Goal: Task Accomplishment & Management: Manage account settings

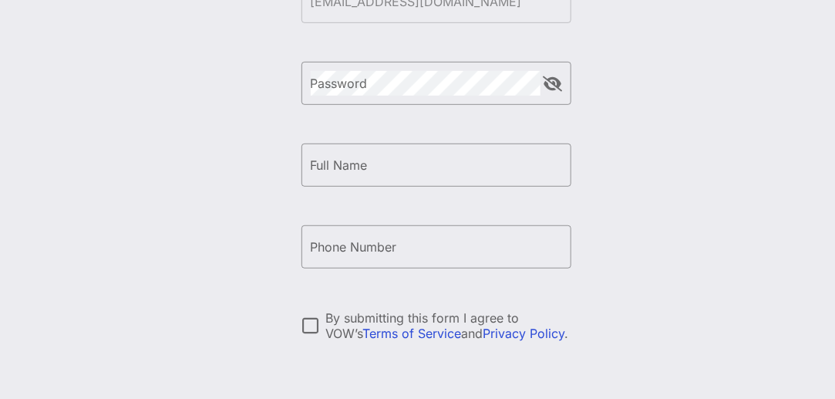
scroll to position [231, 0]
click at [375, 163] on input "Full Name" at bounding box center [436, 163] width 251 height 25
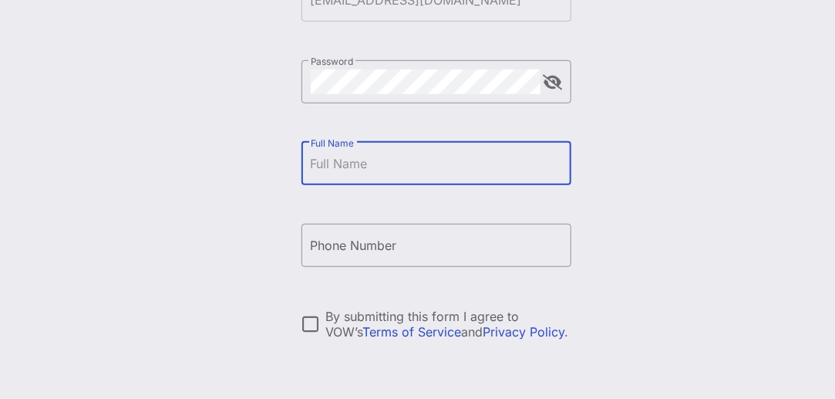
type input "[PERSON_NAME]"
type input "[PHONE_NUMBER]"
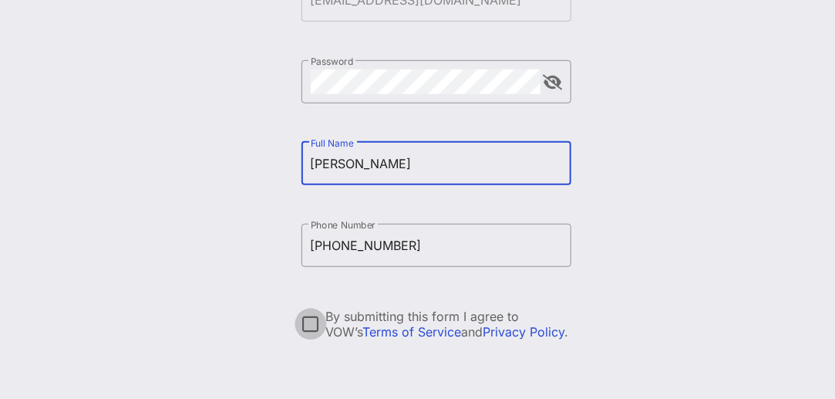
click at [315, 323] on div at bounding box center [311, 324] width 26 height 26
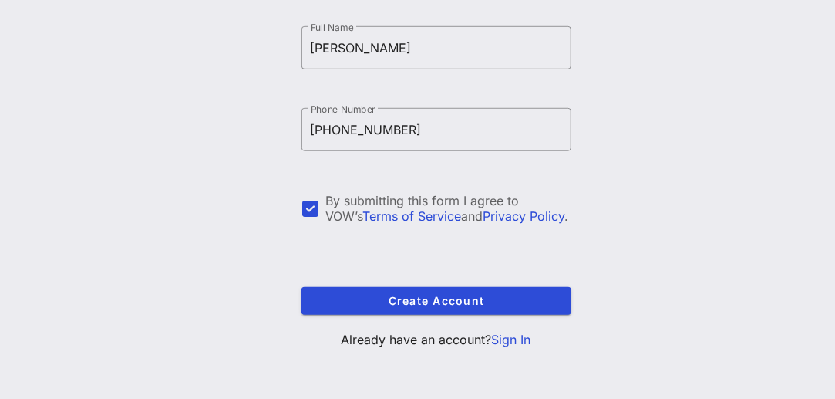
scroll to position [349, 0]
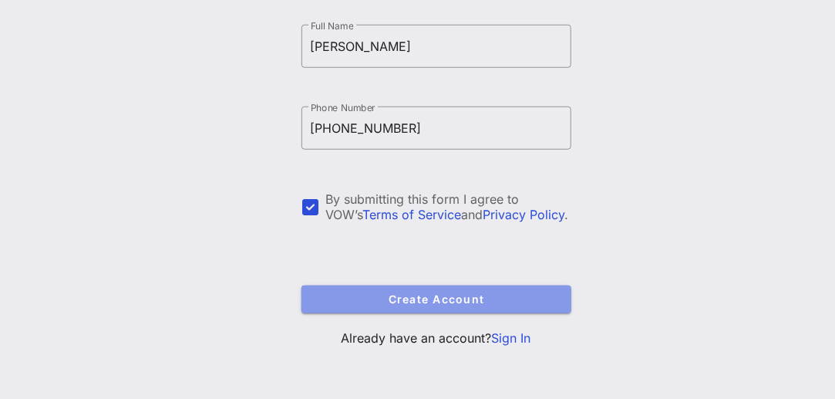
click at [346, 308] on button "Create Account" at bounding box center [437, 299] width 270 height 28
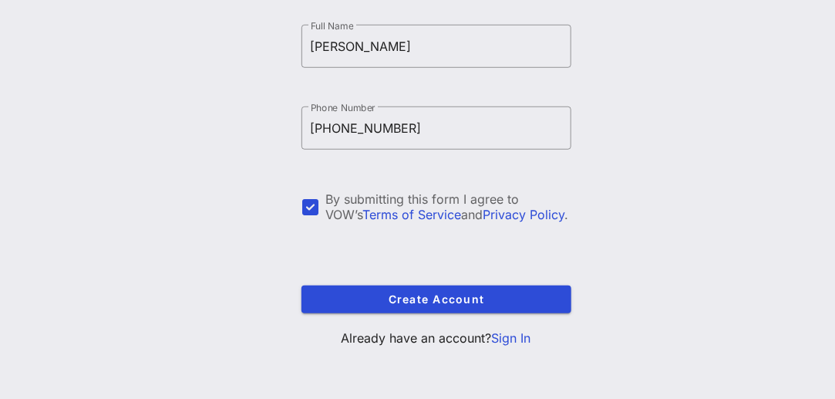
click at [516, 346] on div "Create your VOW Pro Account ​ Email [EMAIL_ADDRESS][DOMAIN_NAME] The email has …" at bounding box center [437, 49] width 270 height 622
click at [514, 339] on link "Sign In" at bounding box center [511, 337] width 39 height 15
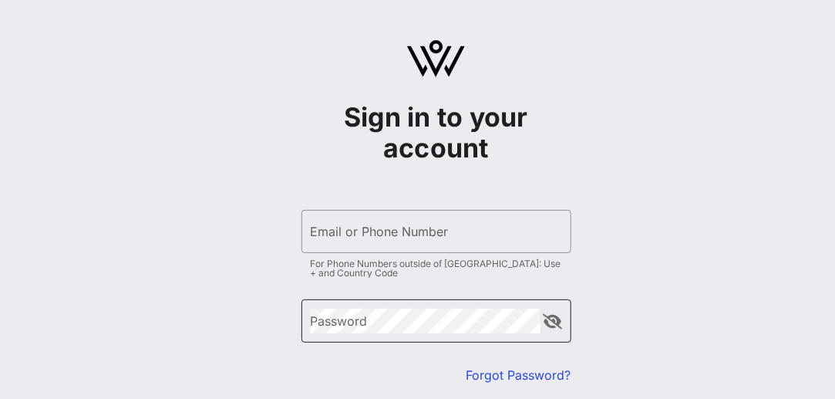
type input "[EMAIL_ADDRESS][DOMAIN_NAME]"
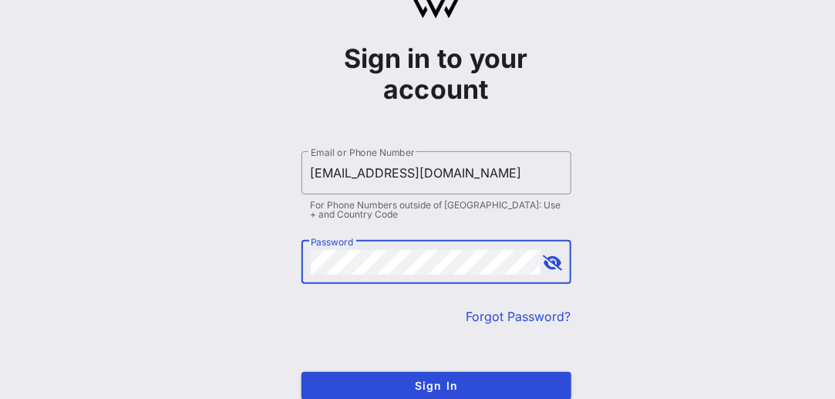
scroll to position [77, 0]
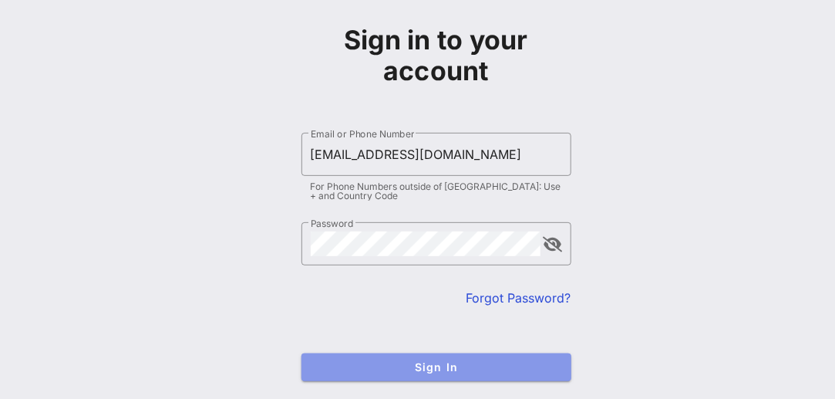
click at [497, 368] on span "Sign In" at bounding box center [436, 366] width 245 height 13
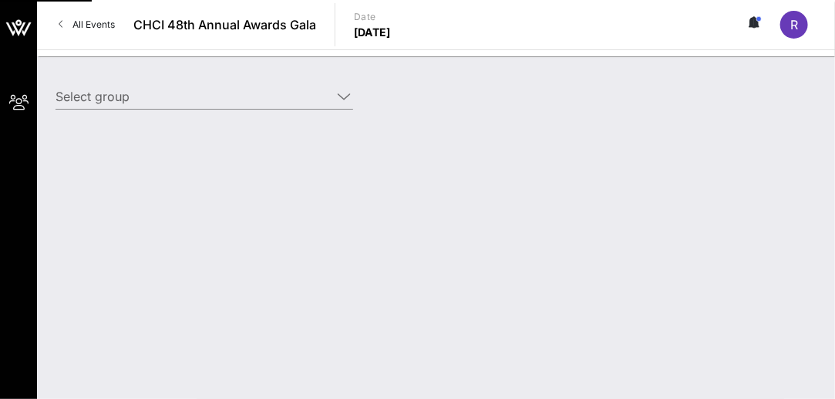
type input "United Food & Commercial Workers International Union (United Food & Commercial …"
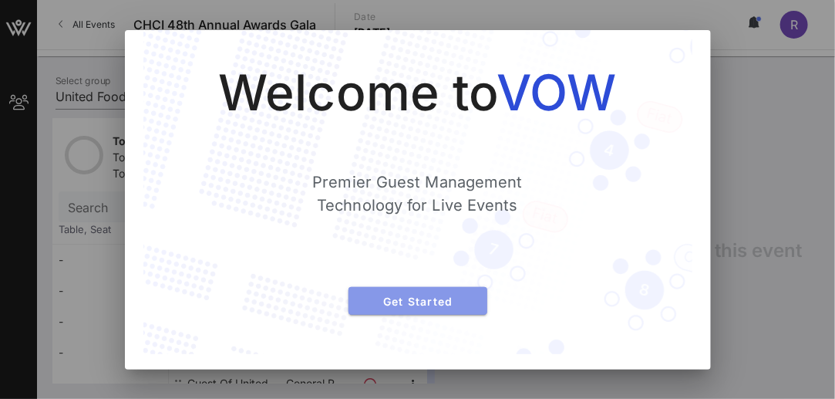
click at [453, 293] on button "Get Started" at bounding box center [418, 301] width 139 height 28
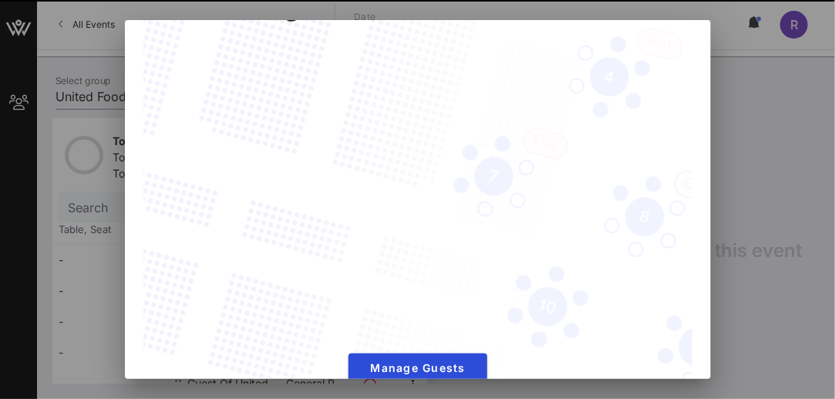
scroll to position [89, 0]
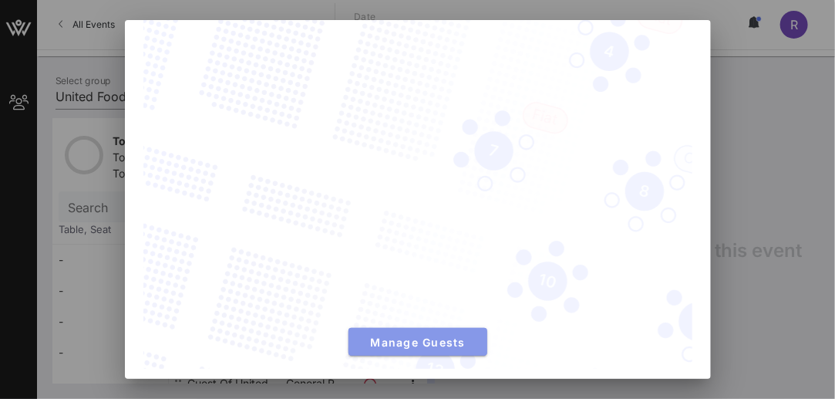
click at [413, 339] on span "Manage Guests" at bounding box center [418, 341] width 114 height 13
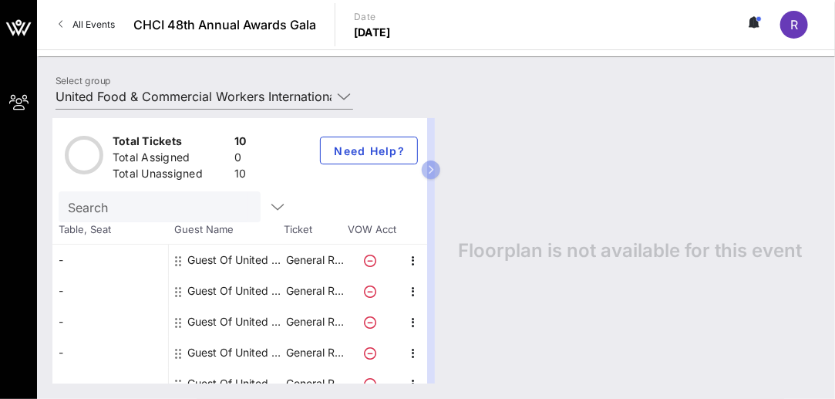
click at [204, 268] on div "Guest Of United Food & Commercial Workers International Union" at bounding box center [235, 259] width 97 height 31
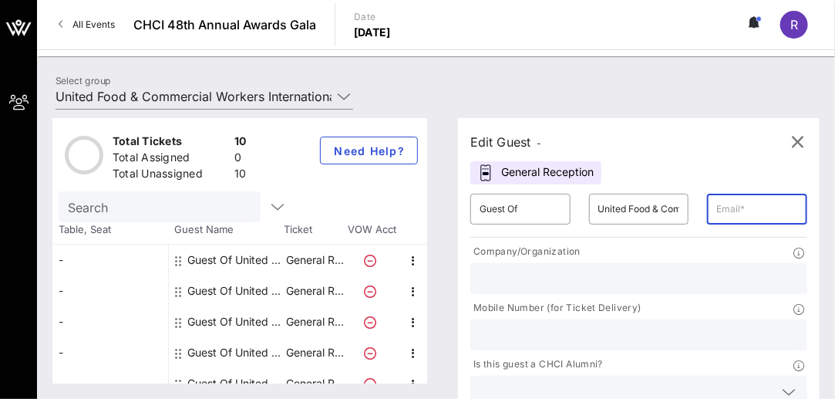
click at [750, 211] on input "text" at bounding box center [757, 209] width 82 height 25
click at [737, 210] on input "text" at bounding box center [757, 209] width 82 height 25
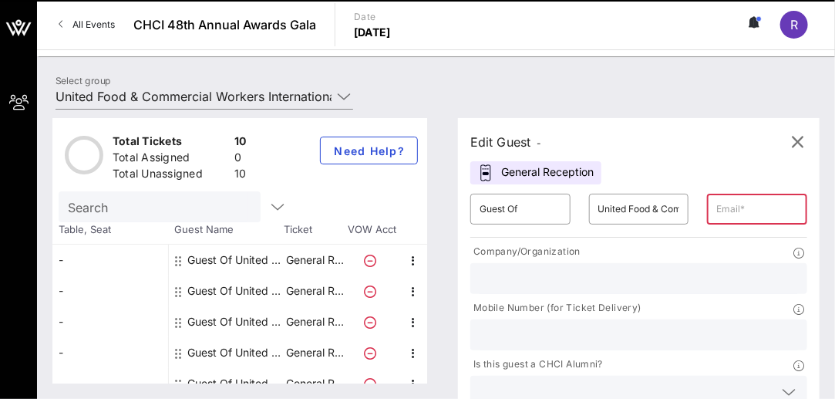
type input "[EMAIL_ADDRESS][DOMAIN_NAME]"
type input "[DEMOGRAPHIC_DATA] International Union ([DEMOGRAPHIC_DATA])"
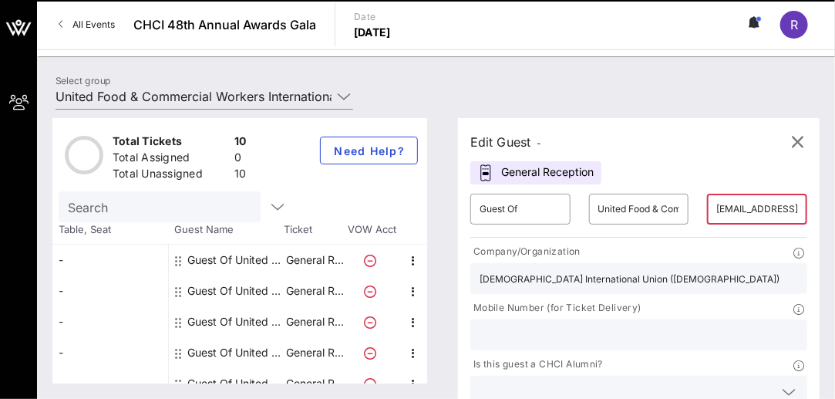
type input "2022629098"
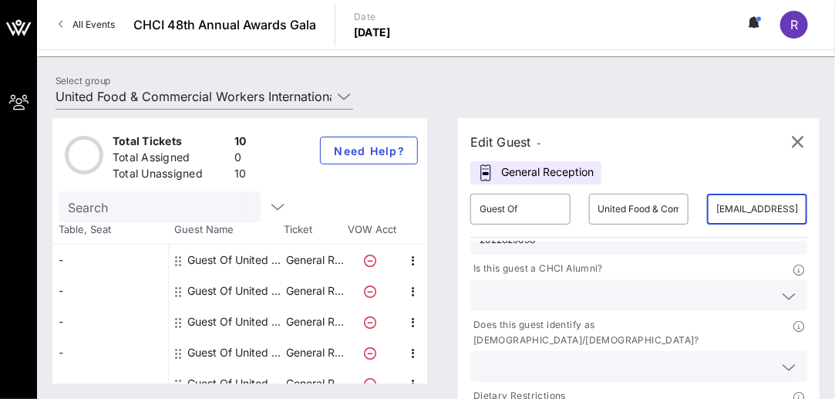
scroll to position [106, 0]
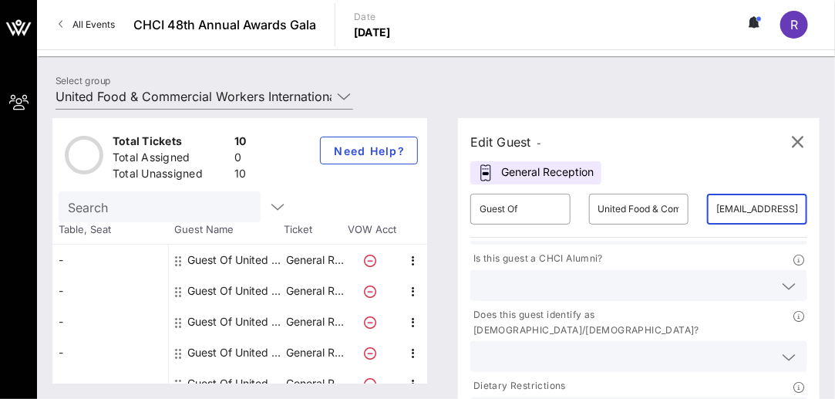
click at [596, 304] on div "Does this guest identify as [DEMOGRAPHIC_DATA]/[DEMOGRAPHIC_DATA]?" at bounding box center [639, 339] width 356 height 71
click at [599, 278] on input "text" at bounding box center [627, 285] width 294 height 20
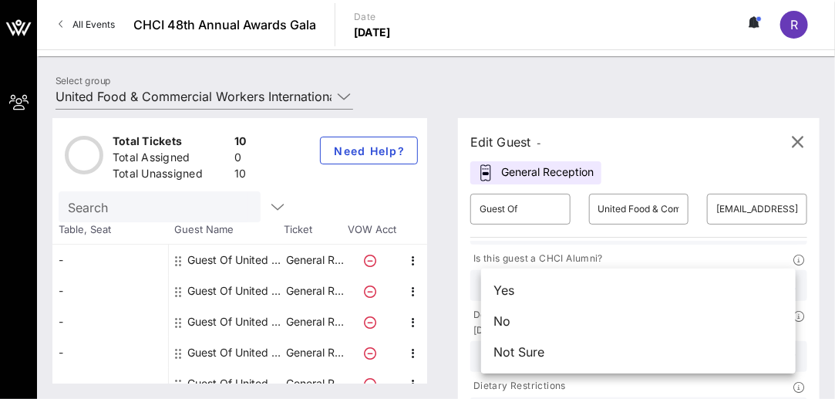
click at [605, 318] on div "No" at bounding box center [638, 320] width 315 height 31
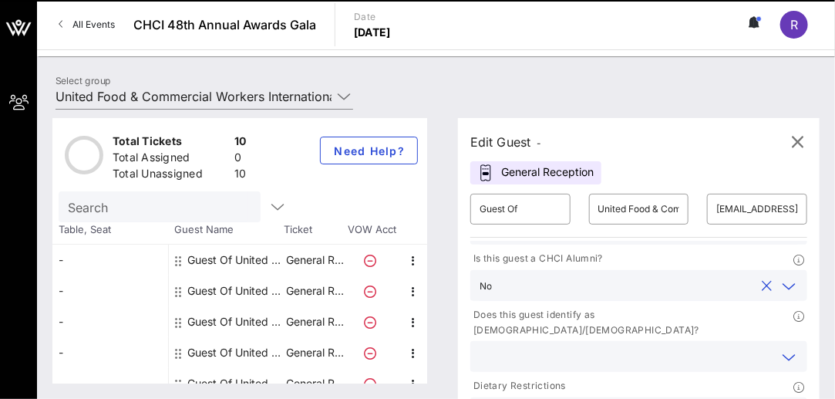
click at [591, 346] on input "text" at bounding box center [627, 356] width 294 height 20
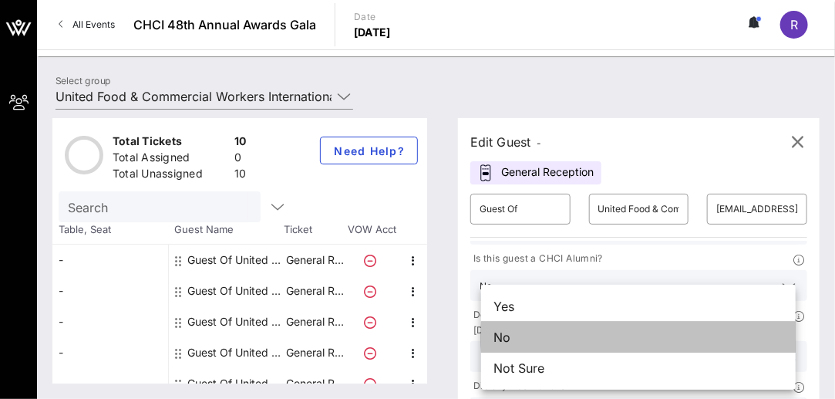
click at [575, 334] on div "No" at bounding box center [638, 337] width 315 height 31
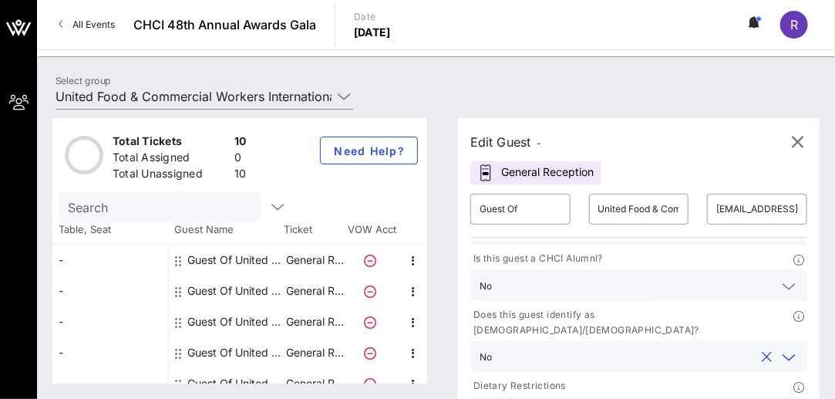
scroll to position [77, 0]
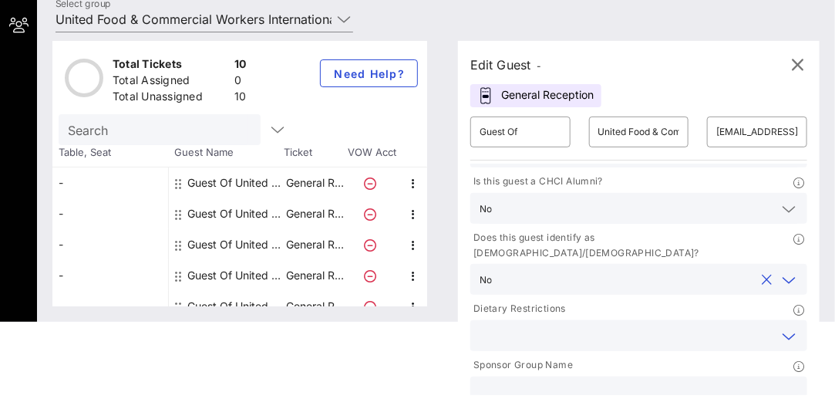
click at [583, 325] on input "text" at bounding box center [627, 335] width 294 height 20
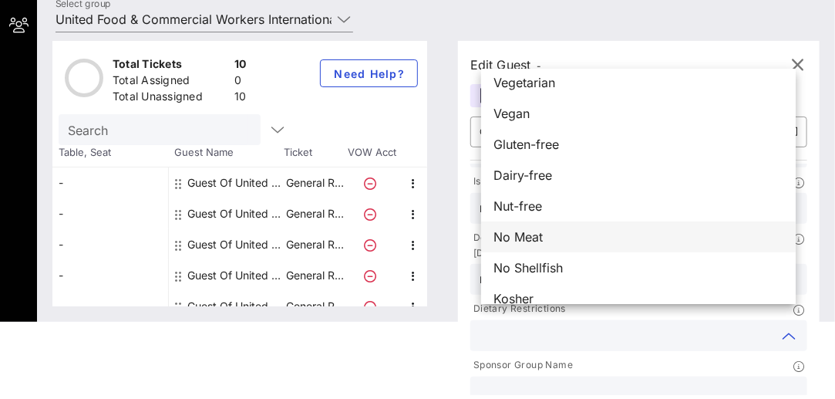
scroll to position [0, 0]
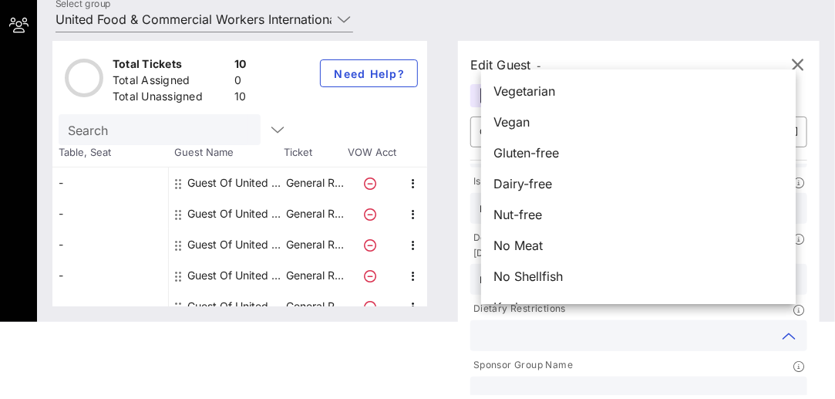
click at [558, 357] on p "Sponsor Group Name" at bounding box center [521, 365] width 103 height 16
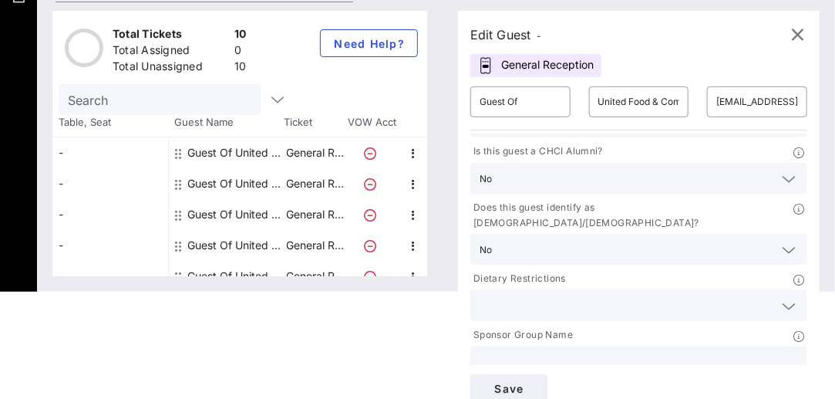
scroll to position [122, 0]
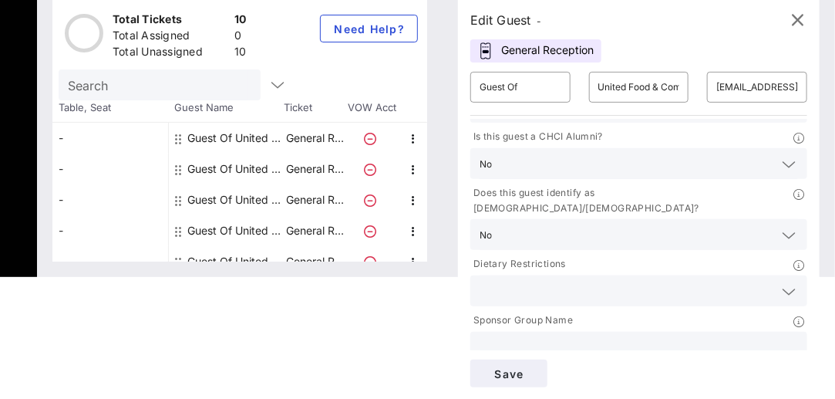
click at [560, 338] on input "text" at bounding box center [639, 347] width 319 height 20
type input "UFCW"
click at [511, 376] on span "Save" at bounding box center [509, 373] width 52 height 13
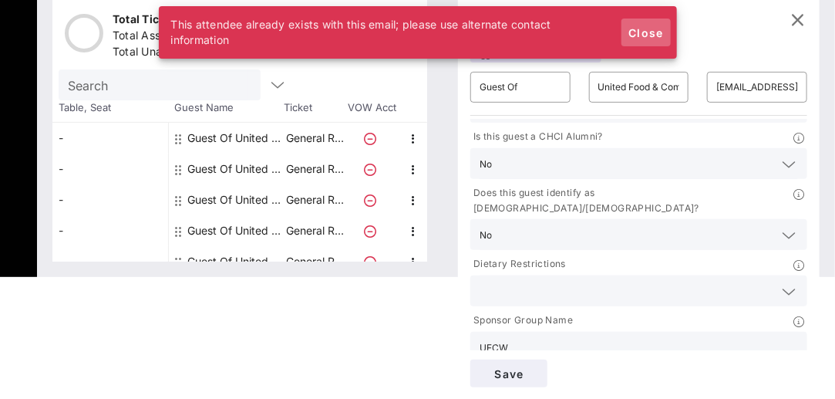
click at [649, 26] on span "Close" at bounding box center [646, 32] width 37 height 13
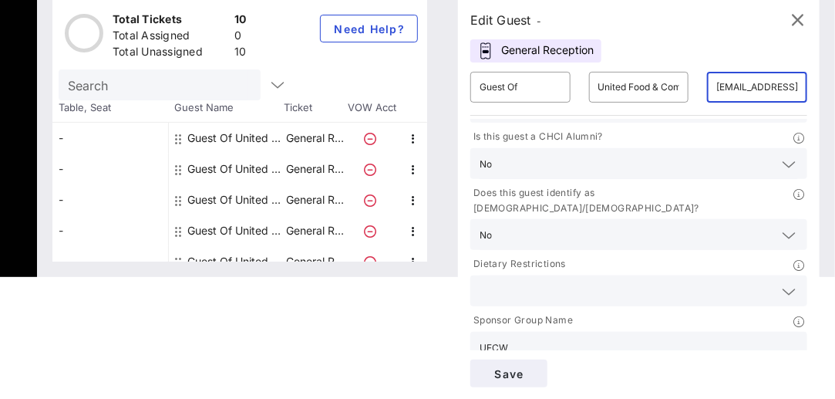
drag, startPoint x: 723, startPoint y: 87, endPoint x: 819, endPoint y: 78, distance: 96.1
click at [819, 78] on div "Edit Guest - General Reception ​ Guest Of ​ United Food & Commercial Workers In…" at bounding box center [639, 197] width 362 height 403
type input "r"
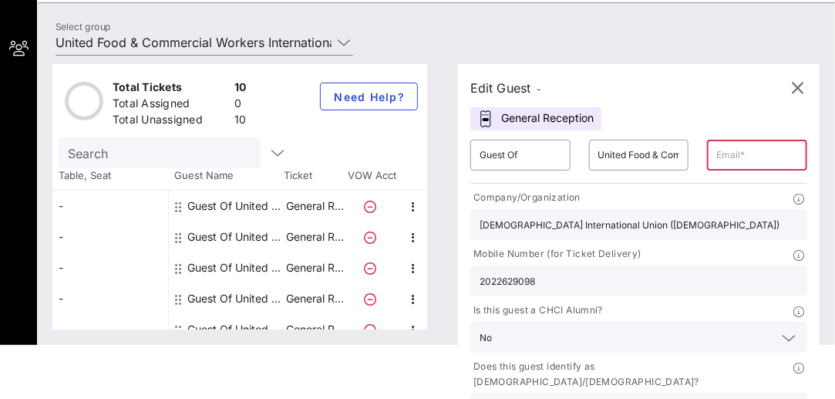
scroll to position [0, 0]
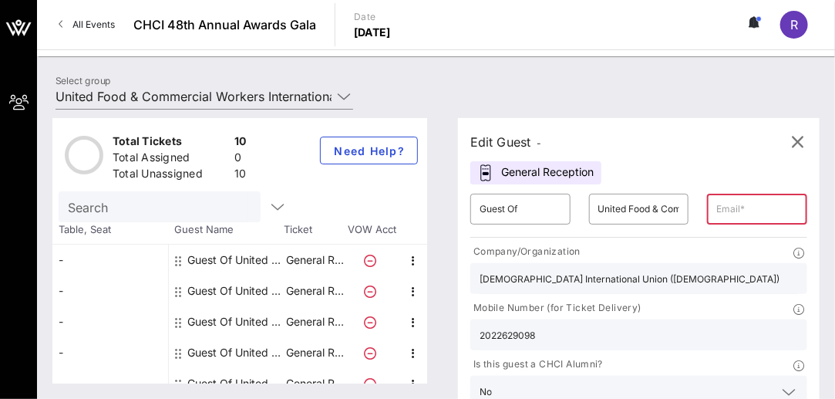
click at [734, 204] on input "text" at bounding box center [757, 209] width 82 height 25
paste input "[PERSON_NAME] <[EMAIL_ADDRESS][DOMAIN_NAME]>"
type input "[EMAIL_ADDRESS][DOMAIN_NAME]"
drag, startPoint x: 591, startPoint y: 332, endPoint x: 465, endPoint y: 329, distance: 125.8
click at [465, 329] on div "Edit Guest - General Reception ​ Guest Of ​ United Food & Commercial Workers In…" at bounding box center [631, 250] width 377 height 265
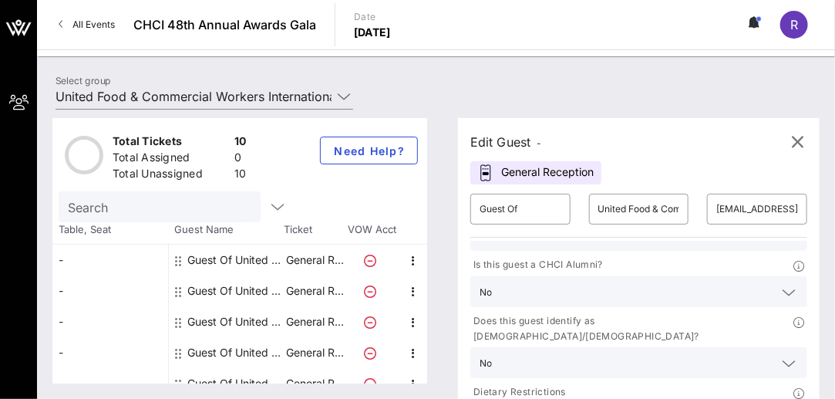
scroll to position [106, 0]
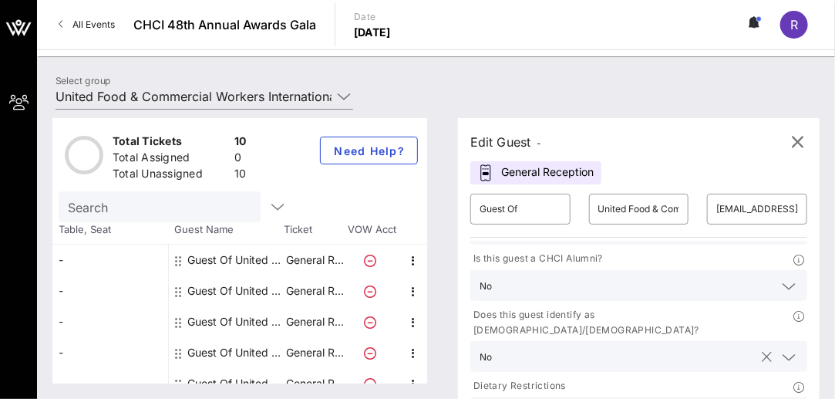
click at [556, 346] on input "text" at bounding box center [626, 356] width 257 height 20
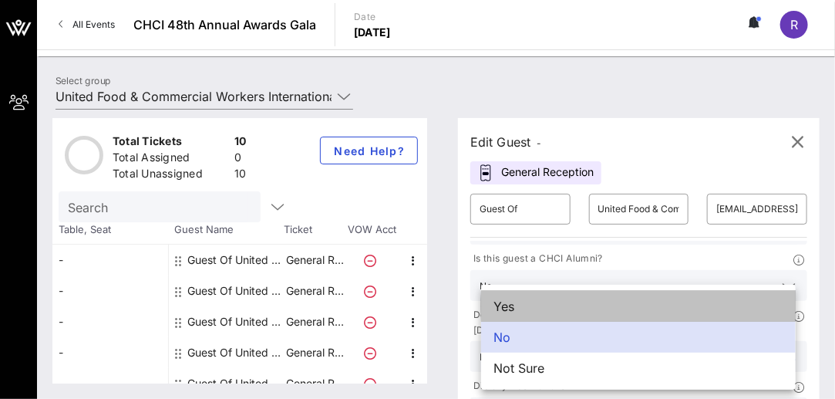
click at [563, 302] on div "Yes" at bounding box center [638, 306] width 315 height 31
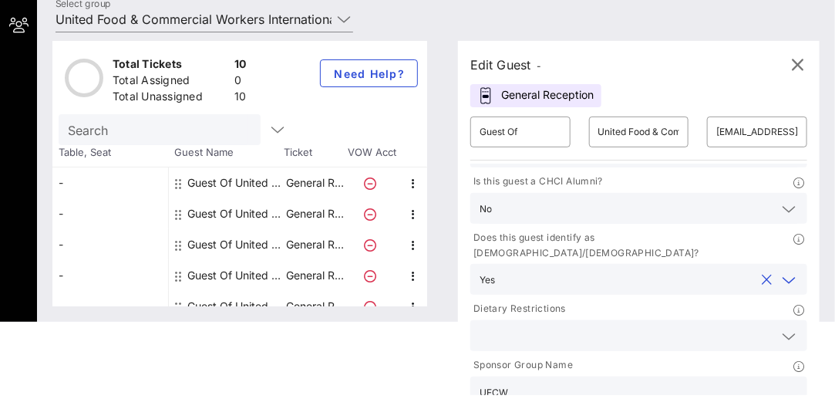
scroll to position [122, 0]
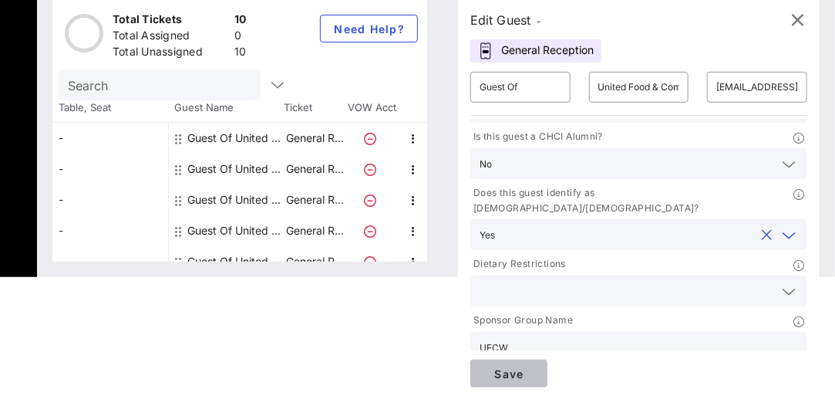
click at [506, 376] on span "Save" at bounding box center [509, 373] width 52 height 13
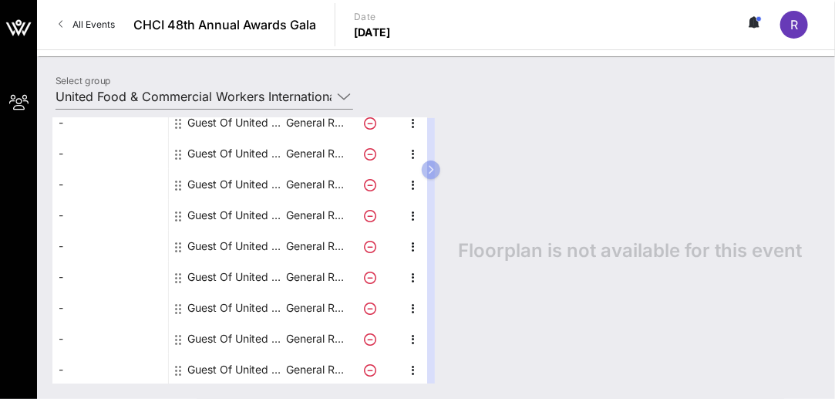
scroll to position [0, 0]
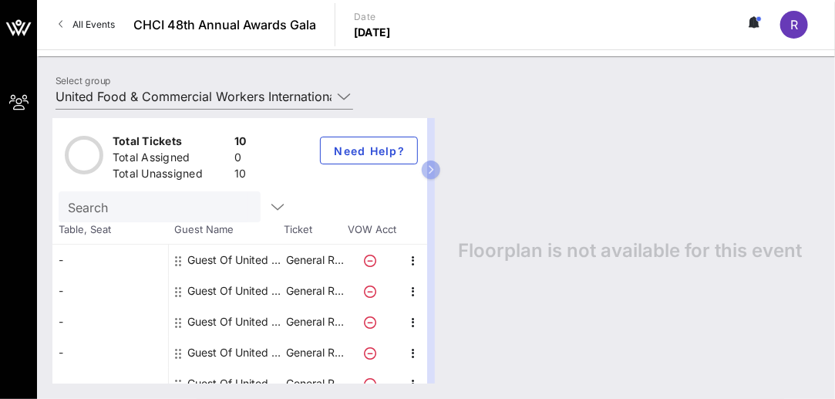
click at [198, 260] on div "Guest Of United Food & Commercial Workers International Union" at bounding box center [235, 259] width 97 height 31
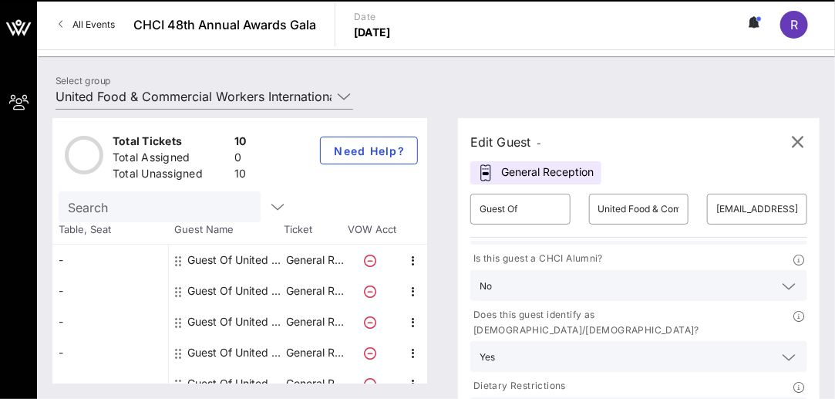
scroll to position [122, 0]
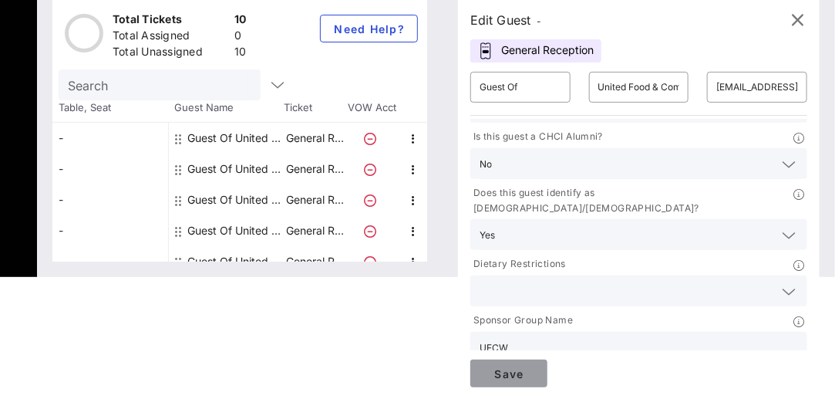
click at [535, 369] on span "Save" at bounding box center [509, 373] width 52 height 13
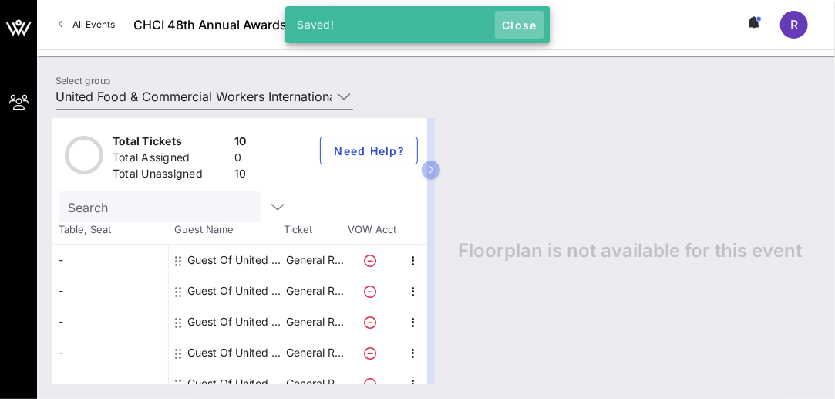
click at [524, 15] on button "Close" at bounding box center [519, 25] width 49 height 28
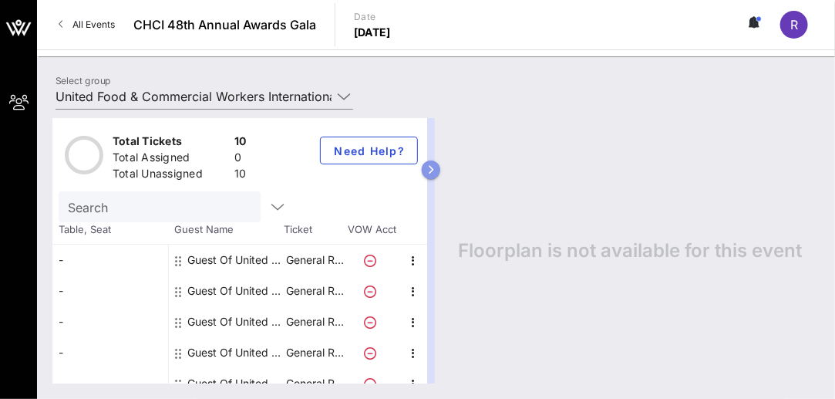
click at [435, 167] on icon "button" at bounding box center [431, 169] width 7 height 9
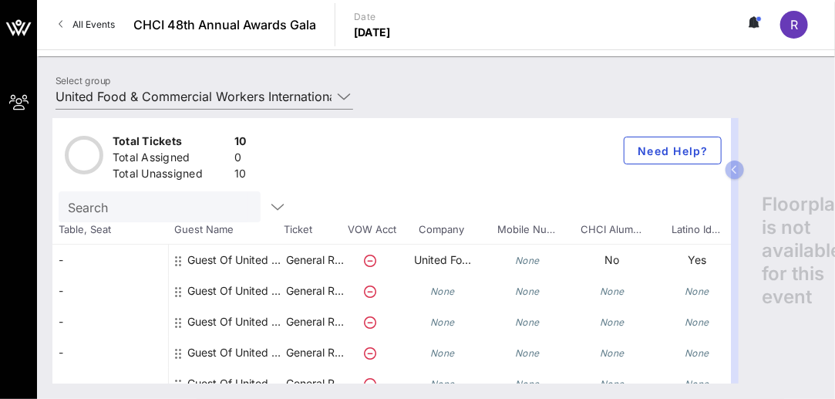
click at [365, 285] on icon at bounding box center [370, 291] width 12 height 12
click at [219, 293] on div "Guest Of United Food & Commercial Workers International Union" at bounding box center [235, 290] width 97 height 31
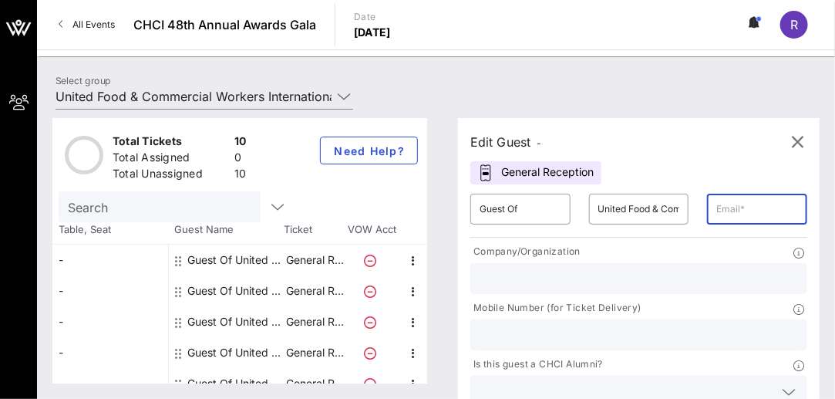
click at [725, 216] on input "text" at bounding box center [757, 209] width 82 height 25
paste input "[PERSON_NAME][EMAIL_ADDRESS][DOMAIN_NAME]"
type input "[PERSON_NAME][EMAIL_ADDRESS][DOMAIN_NAME]"
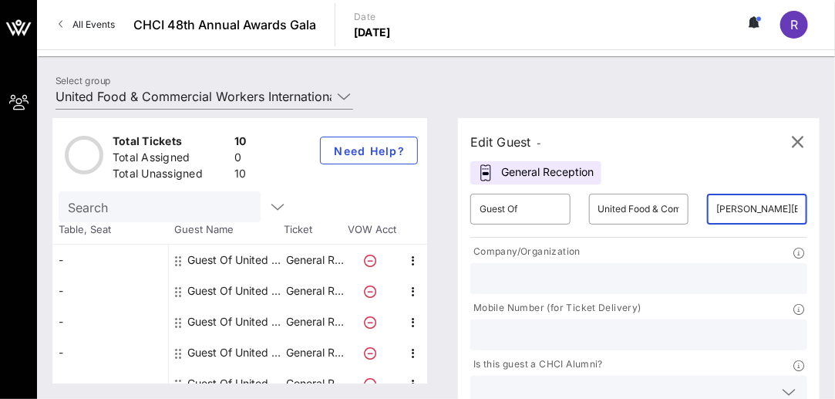
click at [521, 282] on input "text" at bounding box center [639, 278] width 319 height 20
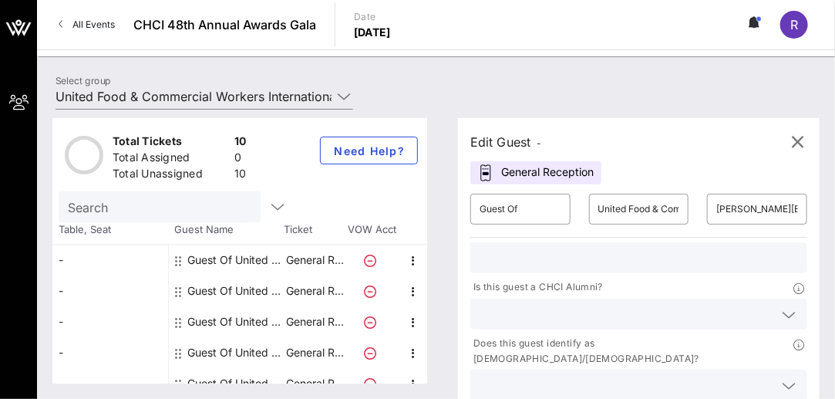
click at [578, 317] on input "text" at bounding box center [627, 314] width 294 height 20
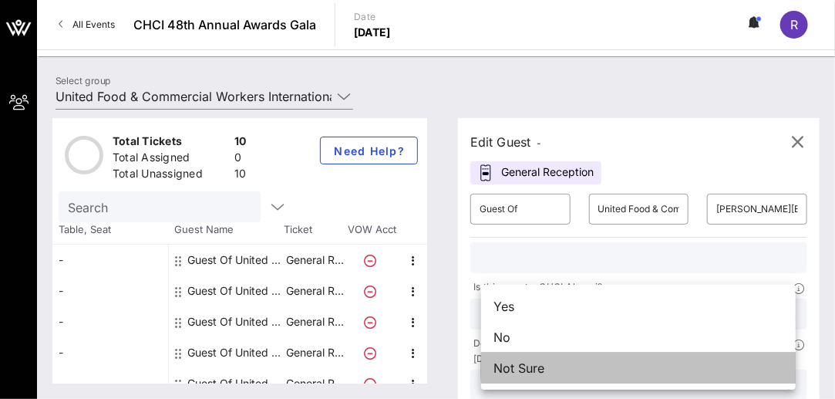
click at [536, 375] on div "Not Sure" at bounding box center [638, 367] width 315 height 31
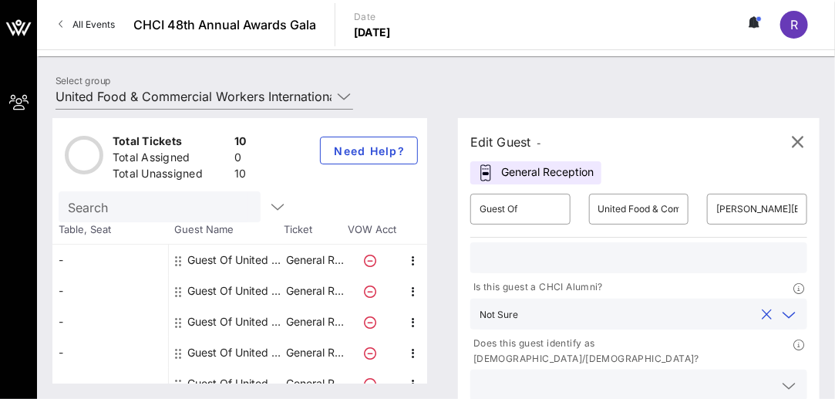
click at [536, 375] on input "text" at bounding box center [627, 385] width 294 height 20
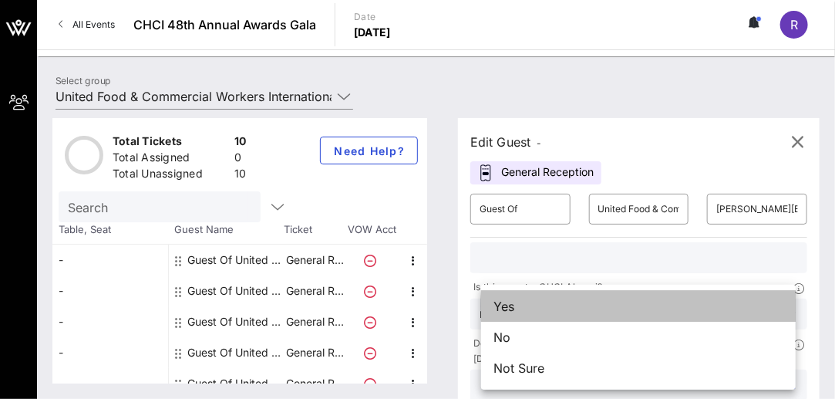
click at [538, 305] on div "Yes" at bounding box center [638, 306] width 315 height 31
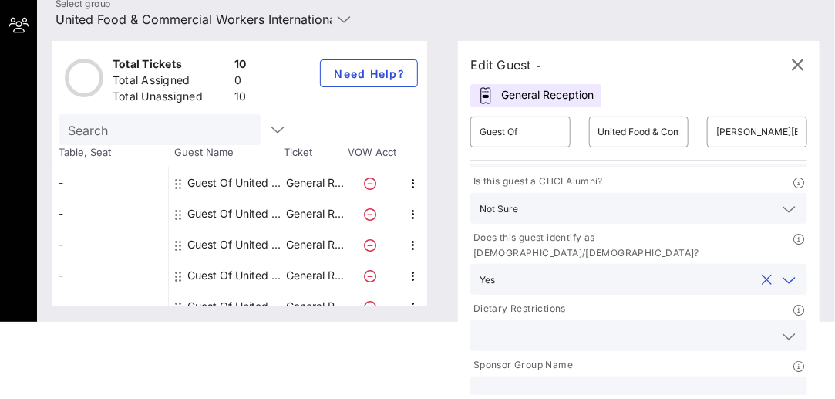
scroll to position [122, 0]
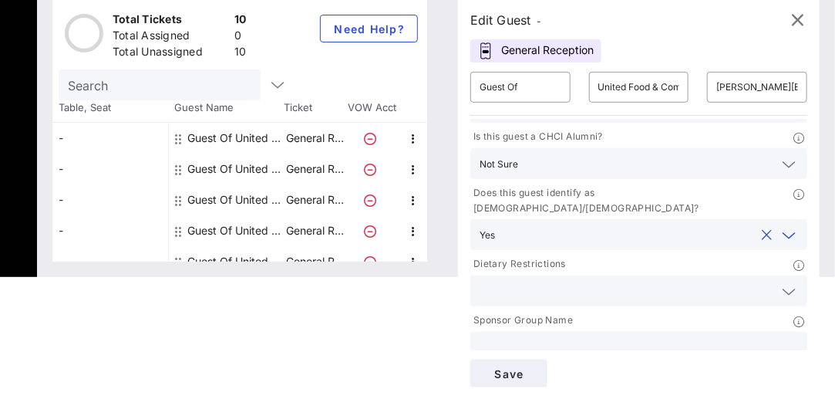
click at [586, 337] on input "text" at bounding box center [639, 347] width 319 height 20
click at [511, 373] on span "Save" at bounding box center [509, 373] width 52 height 13
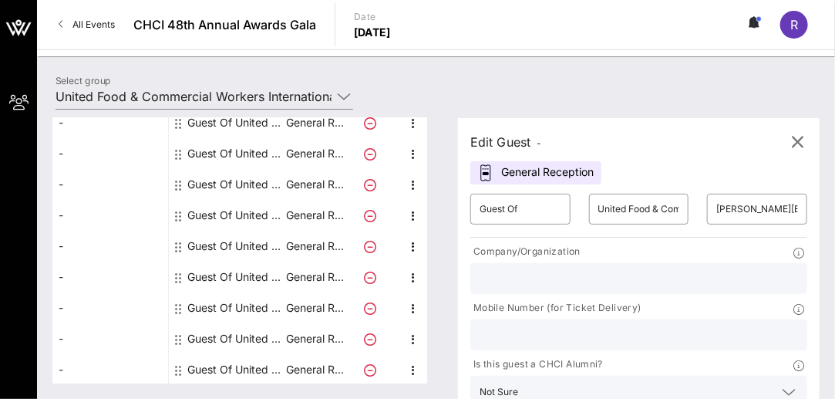
scroll to position [0, 0]
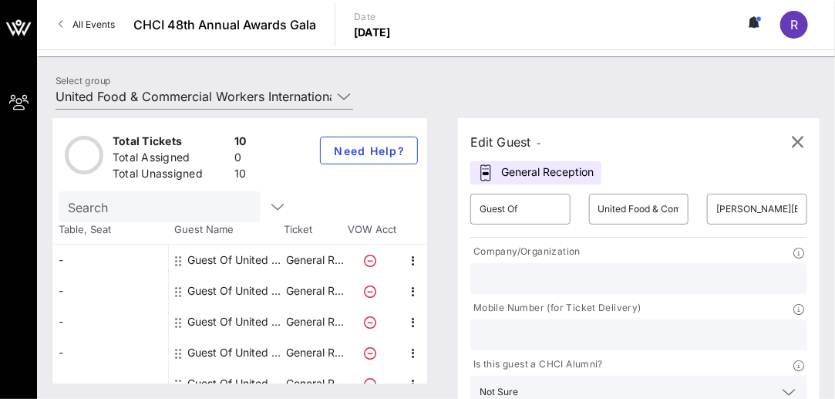
drag, startPoint x: 716, startPoint y: 207, endPoint x: 845, endPoint y: 201, distance: 128.9
click at [834, 201] on html "My Groups CHCI 48th Annual Awards Gala All Events CHCI 48th Annual Awards Gala …" at bounding box center [417, 199] width 835 height 399
click at [750, 189] on div "​ [PERSON_NAME][EMAIL_ADDRESS][DOMAIN_NAME]" at bounding box center [757, 208] width 119 height 49
click at [747, 201] on input "[PERSON_NAME][EMAIL_ADDRESS][DOMAIN_NAME]" at bounding box center [757, 209] width 82 height 25
click at [805, 137] on icon "button" at bounding box center [798, 142] width 19 height 19
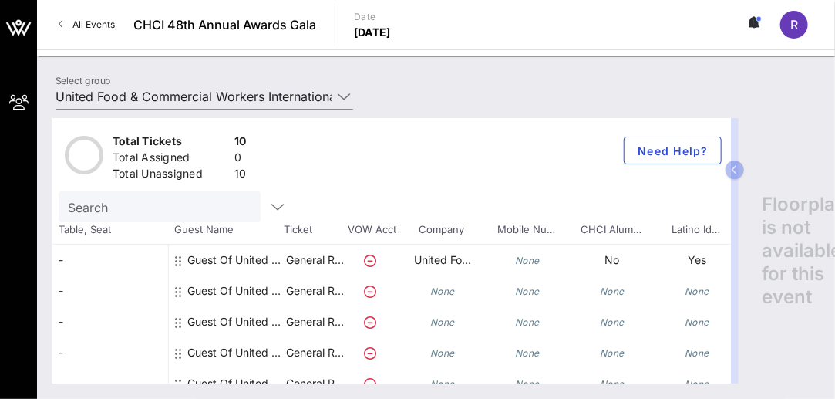
click at [115, 263] on div "-" at bounding box center [110, 259] width 116 height 31
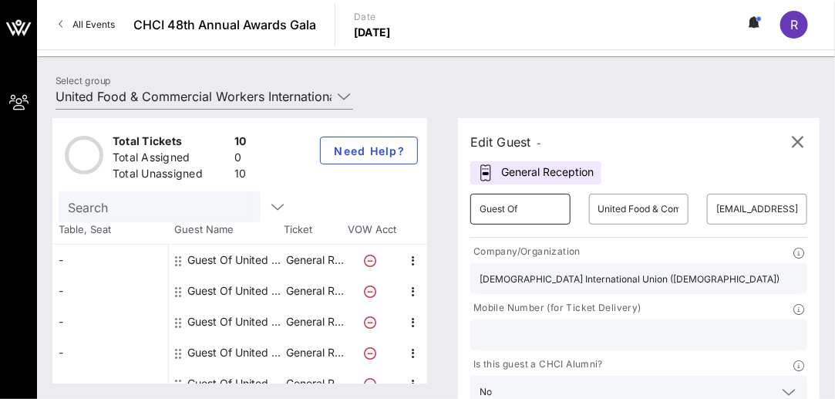
click at [527, 208] on input "Guest Of" at bounding box center [521, 209] width 82 height 25
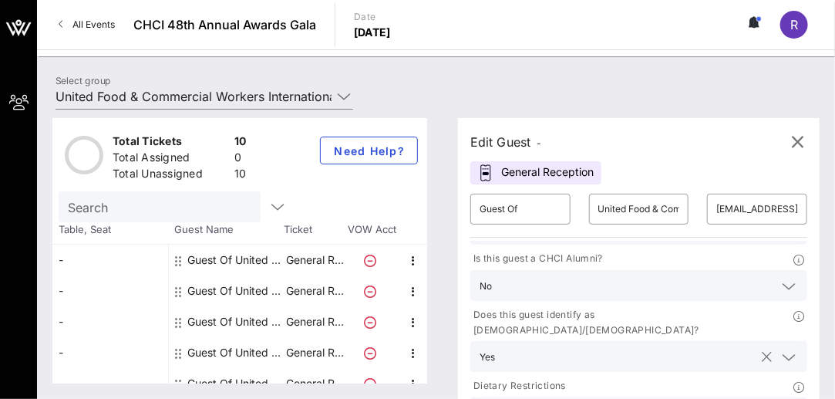
scroll to position [122, 0]
